Goal: Check status: Check status

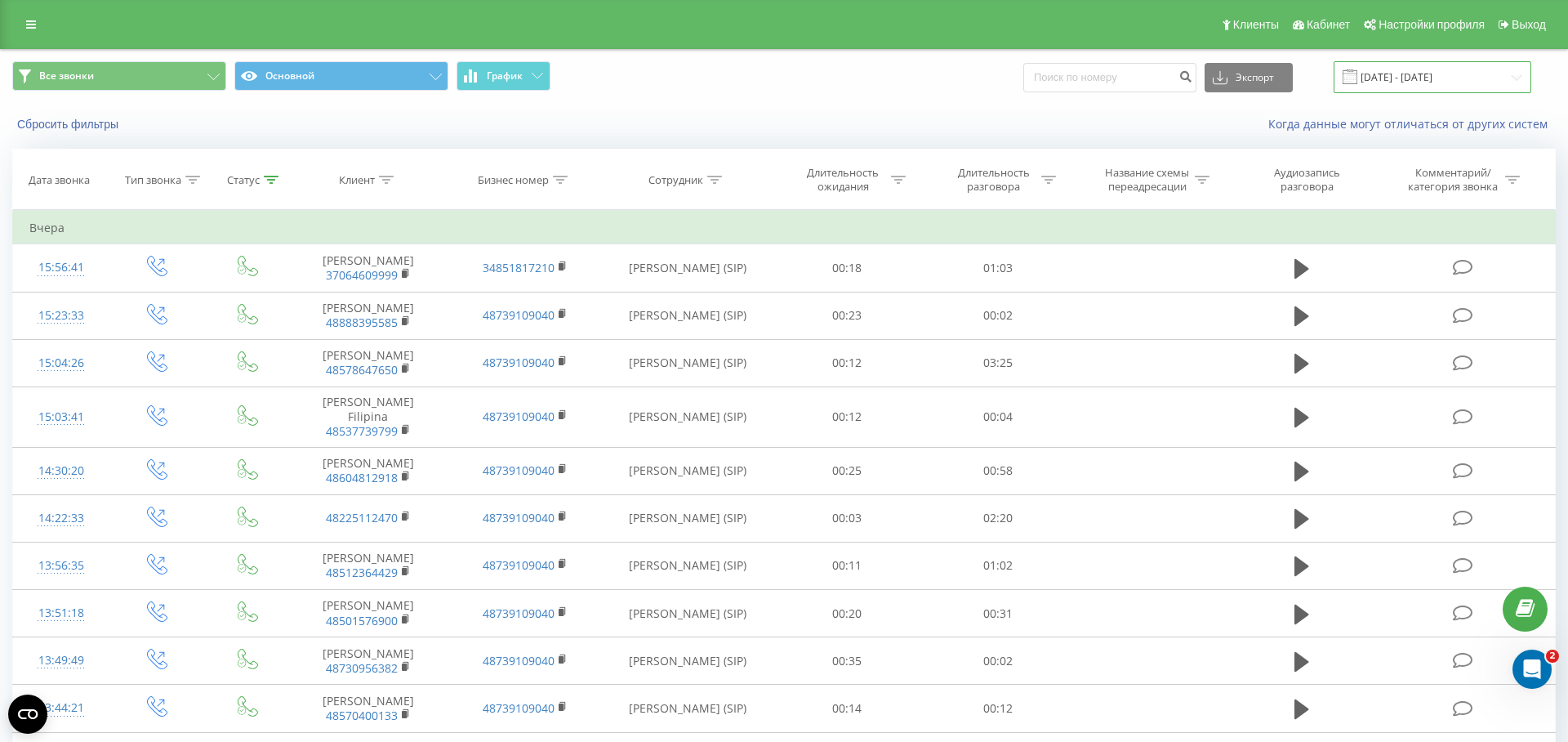
click at [1399, 78] on input "21.08.2025 - 21.08.2025" at bounding box center [1432, 77] width 198 height 32
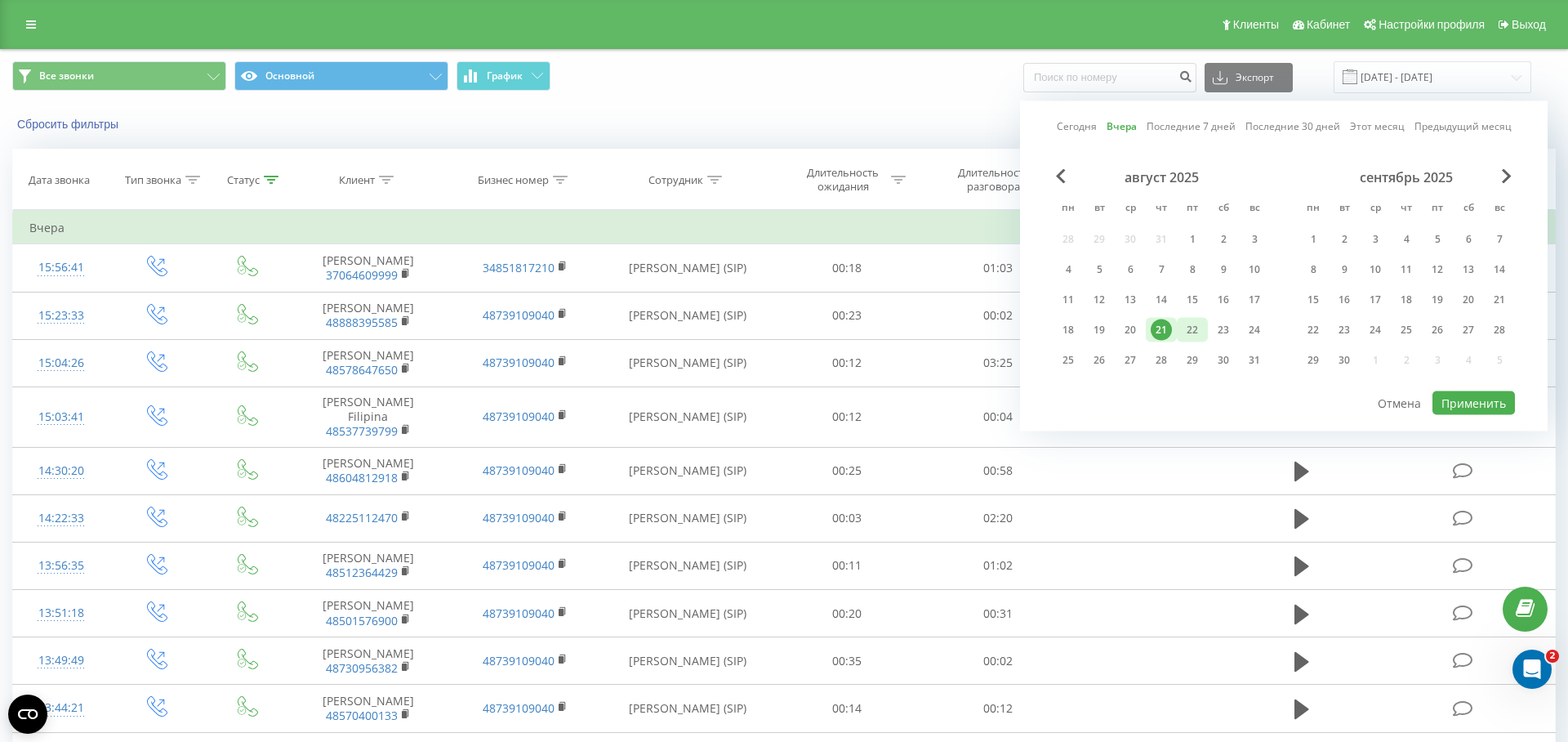
click at [1195, 329] on div "22" at bounding box center [1192, 330] width 22 height 22
click at [1452, 396] on button "Применить" at bounding box center [1474, 403] width 83 height 23
type input "[DATE] - [DATE]"
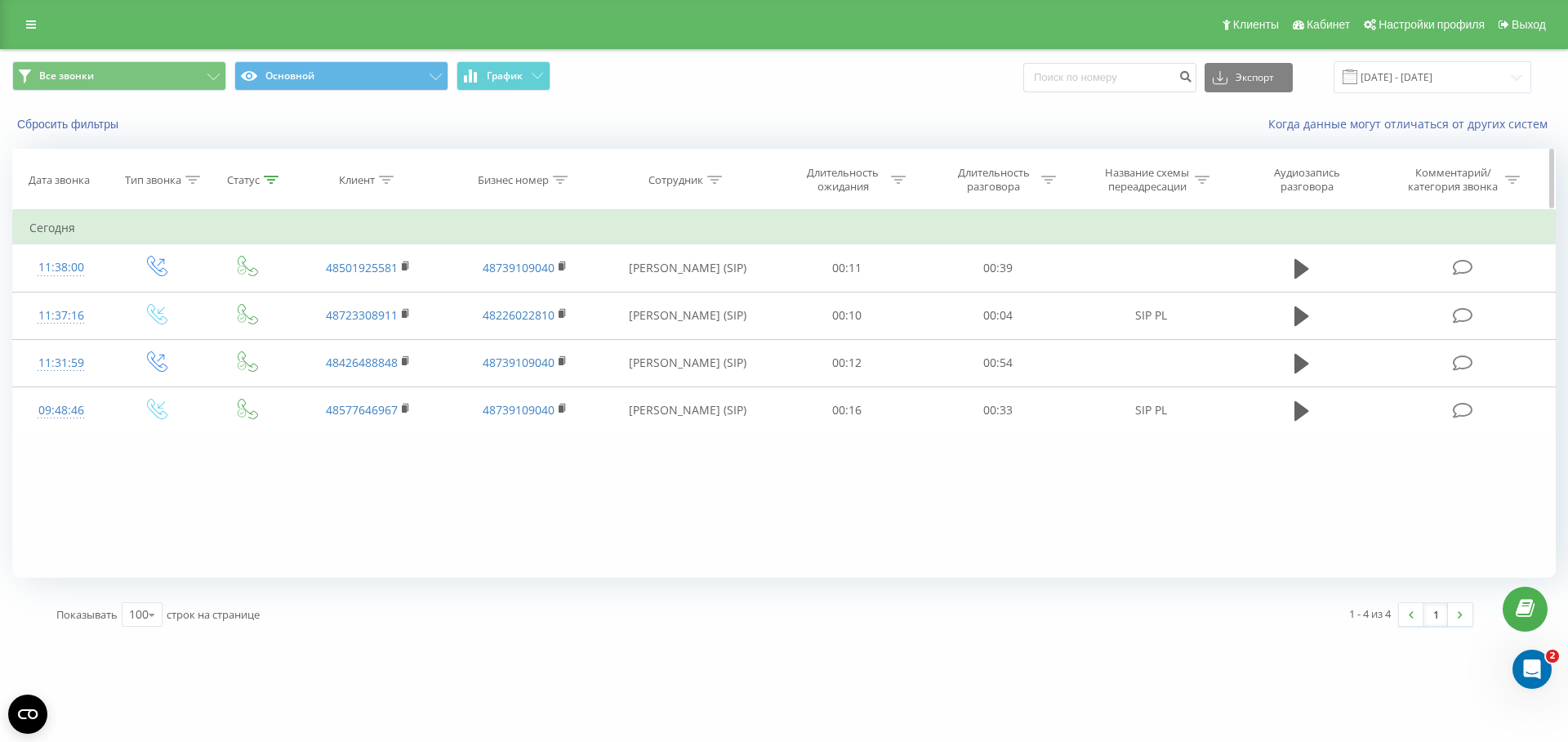
click at [250, 174] on div "Статус" at bounding box center [243, 181] width 33 height 14
click at [256, 303] on div at bounding box center [238, 299] width 116 height 16
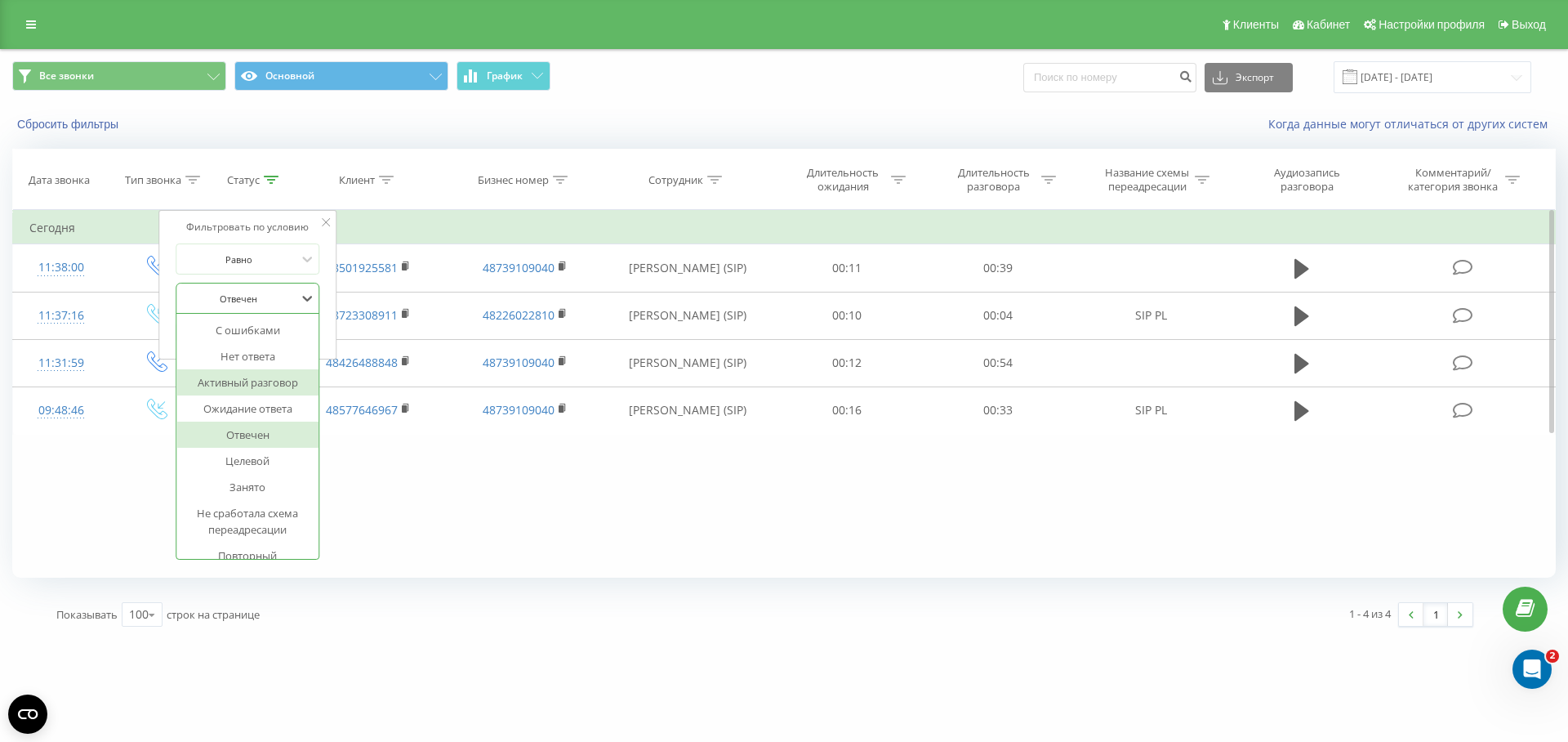
drag, startPoint x: 414, startPoint y: 460, endPoint x: 404, endPoint y: 457, distance: 10.4
click at [414, 460] on div "Фильтровать по условию Равно Введите значение Отмена OK Фильтровать по условию …" at bounding box center [784, 394] width 1544 height 368
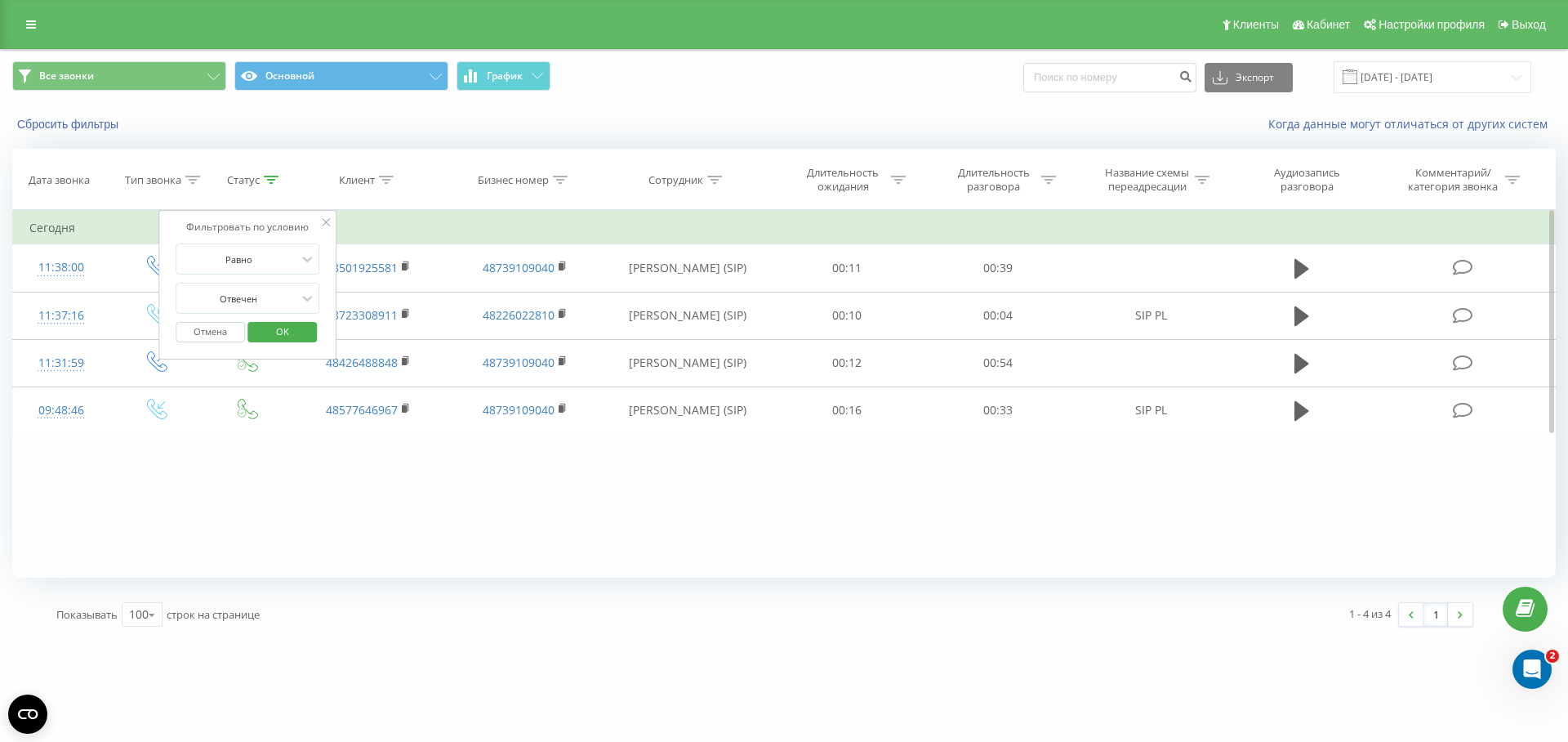
click at [217, 323] on button "Отмена" at bounding box center [210, 333] width 69 height 21
